Goal: Book appointment/travel/reservation

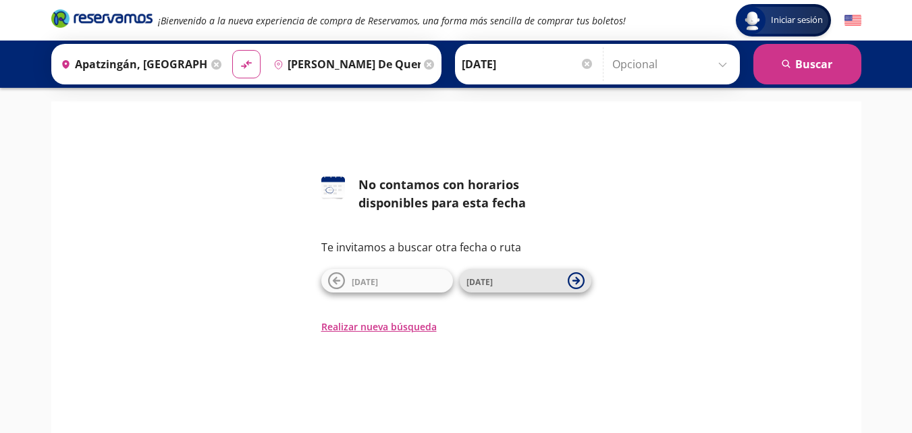
click at [516, 279] on span "[DATE]" at bounding box center [513, 281] width 94 height 16
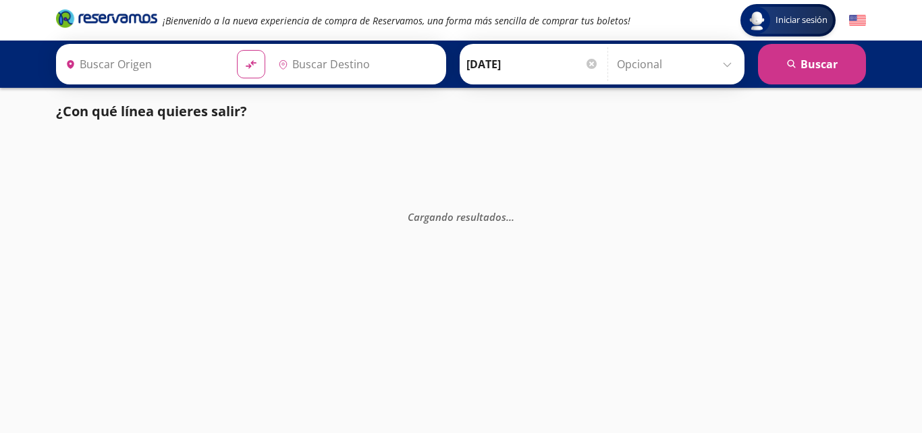
type input "Apatzingán, [GEOGRAPHIC_DATA]"
type input "[PERSON_NAME] de Querétaro, [GEOGRAPHIC_DATA]"
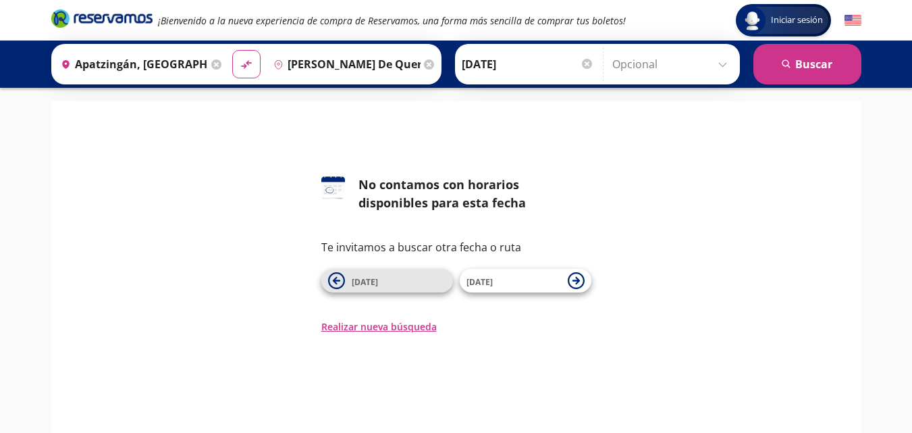
click at [425, 282] on span "[DATE]" at bounding box center [399, 281] width 94 height 16
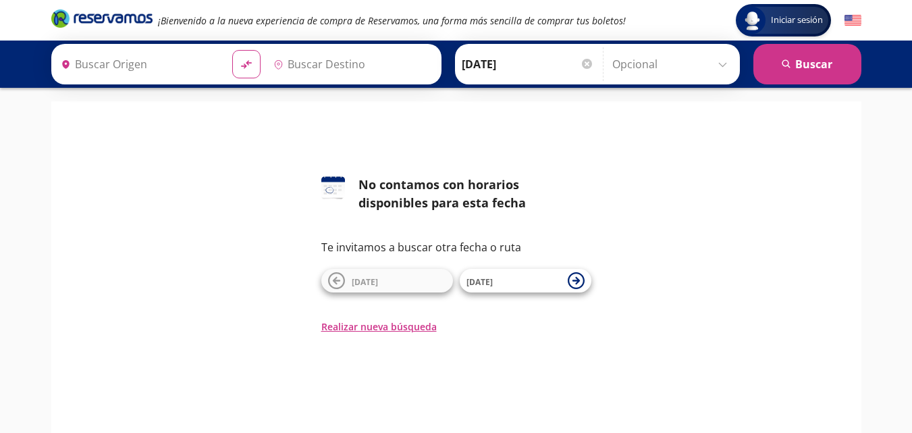
type input "Apatzingán, [GEOGRAPHIC_DATA]"
type input "[PERSON_NAME] de Querétaro, [GEOGRAPHIC_DATA]"
